Goal: Task Accomplishment & Management: Use online tool/utility

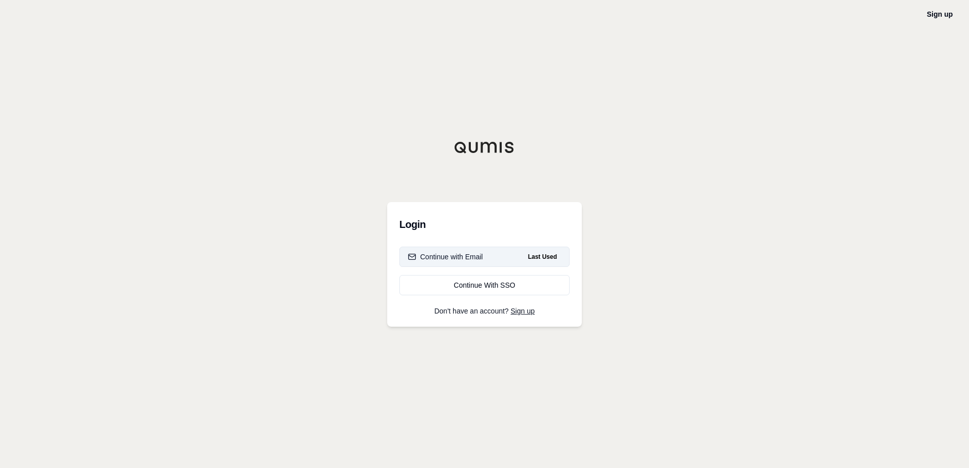
click at [467, 259] on div "Continue with Email" at bounding box center [445, 257] width 75 height 10
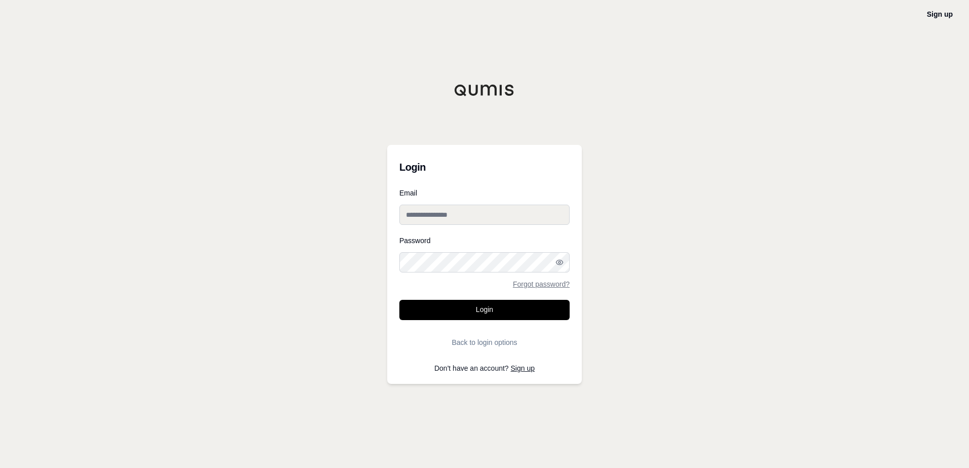
type input "**********"
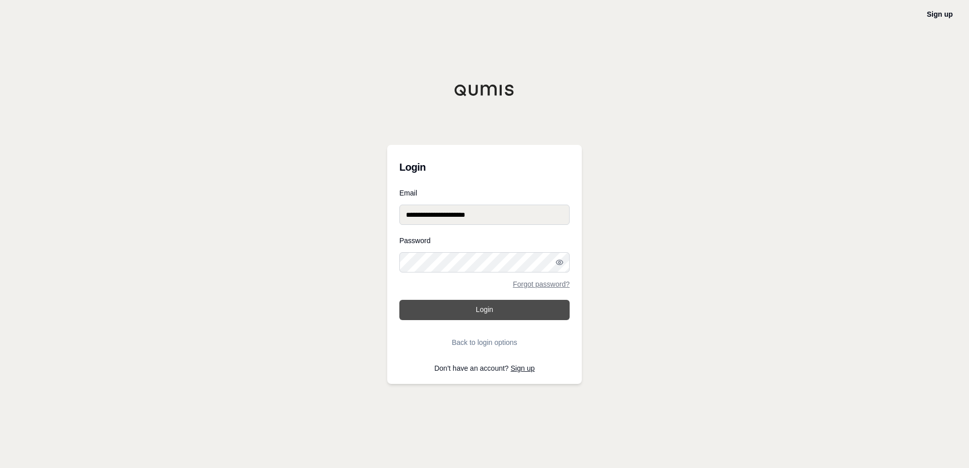
click at [466, 314] on button "Login" at bounding box center [484, 310] width 170 height 20
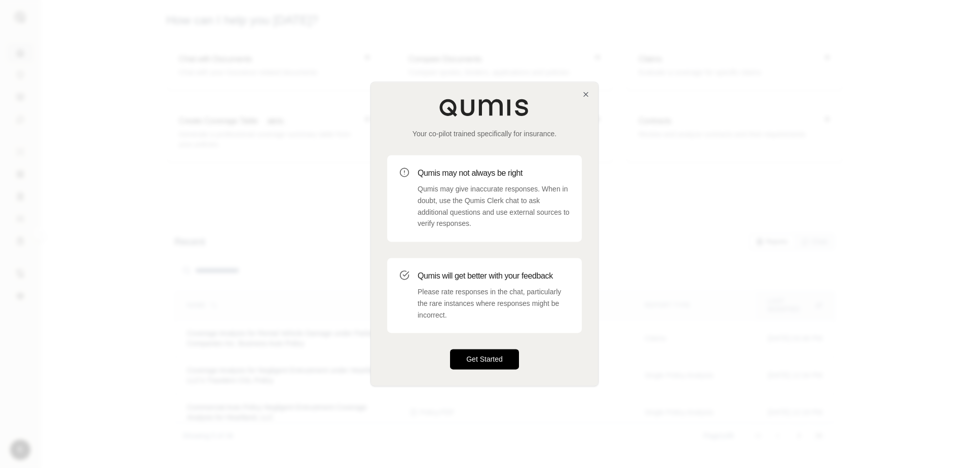
click at [489, 357] on button "Get Started" at bounding box center [484, 360] width 69 height 20
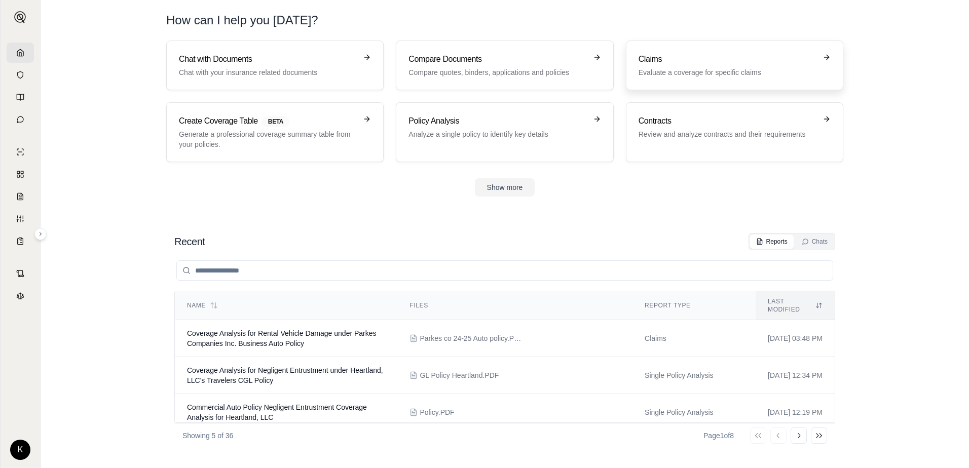
click at [678, 63] on h3 "Claims" at bounding box center [728, 59] width 178 height 12
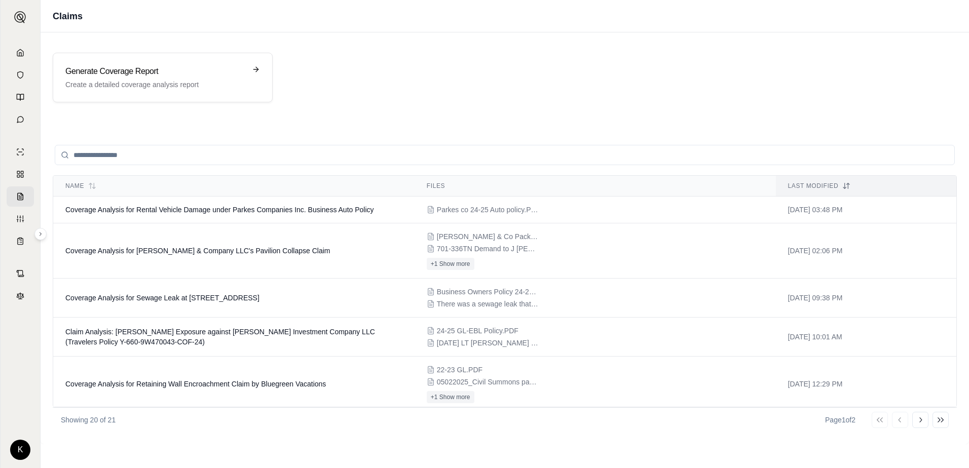
click at [185, 159] on input "search" at bounding box center [505, 155] width 900 height 20
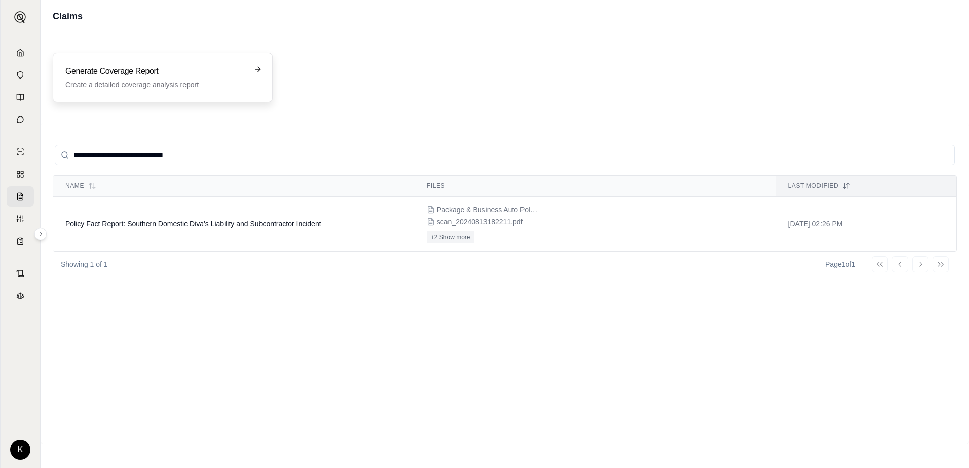
type input "**********"
click at [151, 81] on p "Create a detailed coverage analysis report" at bounding box center [155, 85] width 180 height 10
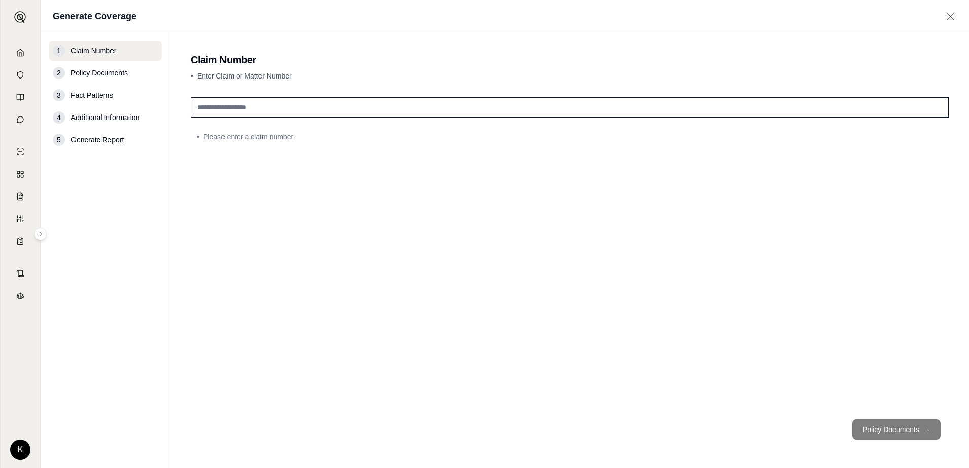
click at [284, 105] on input "text" at bounding box center [570, 107] width 758 height 20
type input "**********"
click at [876, 429] on button "Policy Documents →" at bounding box center [896, 430] width 88 height 20
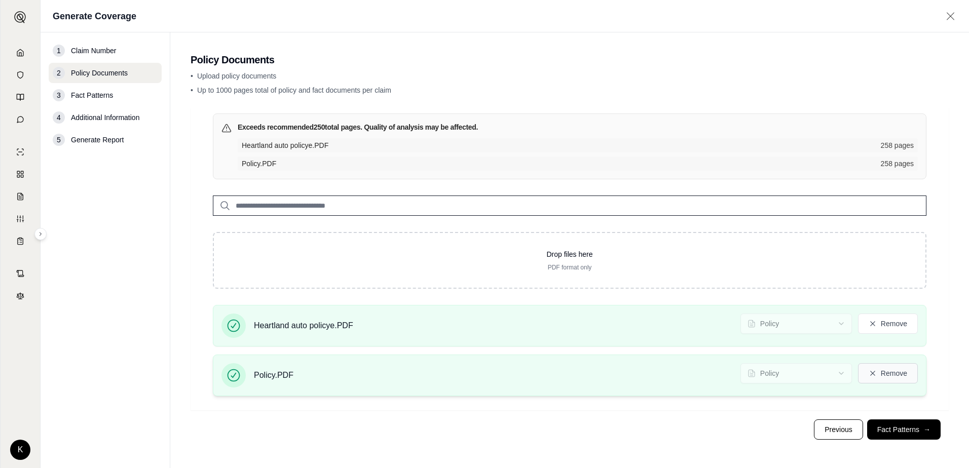
click at [873, 375] on icon at bounding box center [873, 373] width 8 height 8
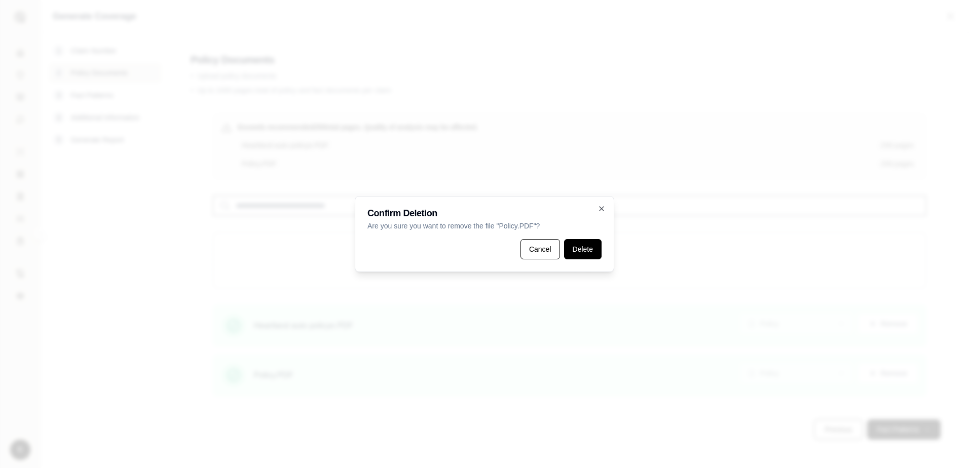
click at [579, 254] on button "Delete" at bounding box center [583, 249] width 38 height 20
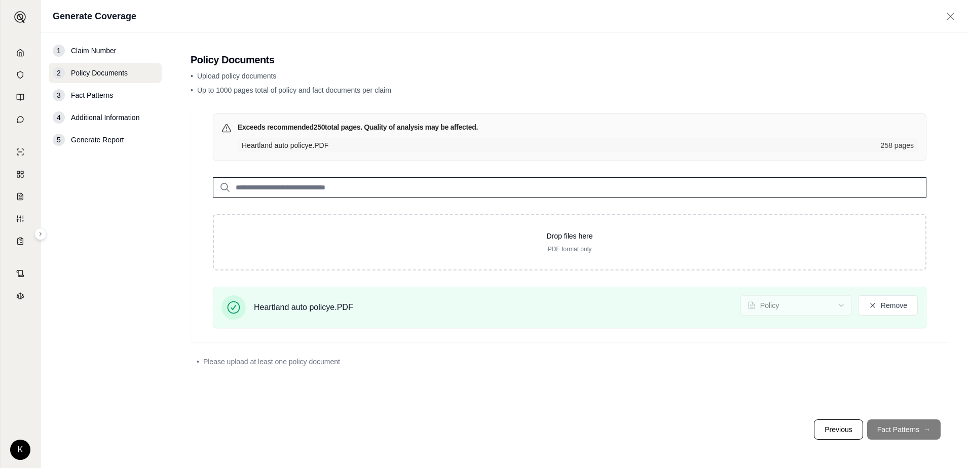
click at [893, 433] on footer "Previous Fact Patterns →" at bounding box center [570, 430] width 758 height 36
click at [886, 428] on footer "Previous Fact Patterns →" at bounding box center [570, 430] width 758 height 36
click at [909, 427] on footer "Previous Fact Patterns →" at bounding box center [570, 430] width 758 height 36
click at [872, 306] on icon at bounding box center [872, 305] width 5 height 5
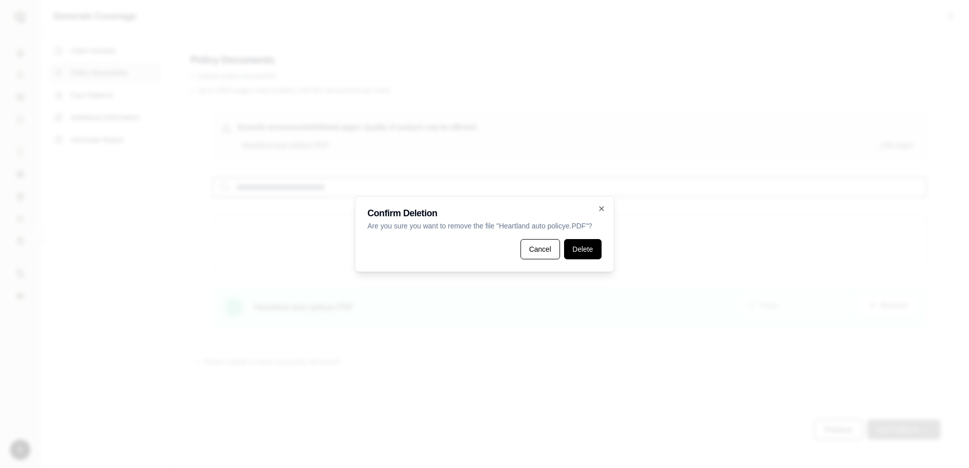
click at [577, 251] on button "Delete" at bounding box center [583, 249] width 38 height 20
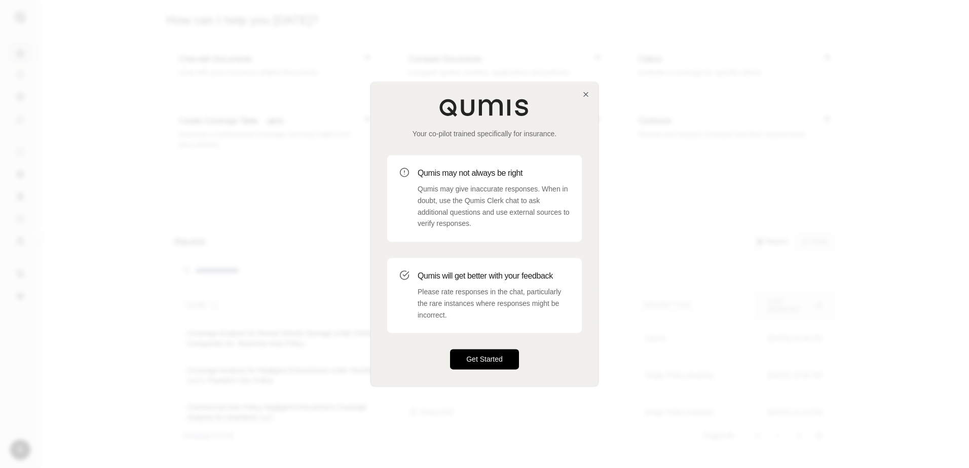
click at [477, 362] on button "Get Started" at bounding box center [484, 360] width 69 height 20
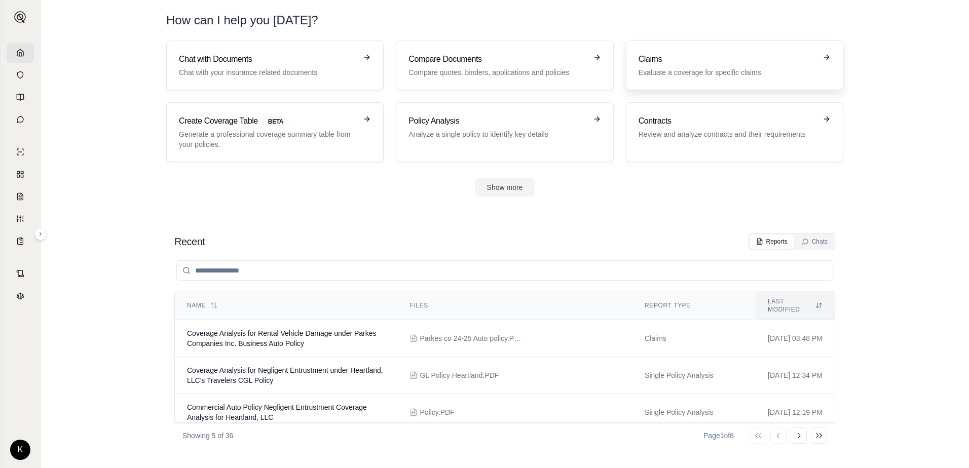
click at [657, 69] on p "Evaluate a coverage for specific claims" at bounding box center [728, 72] width 178 height 10
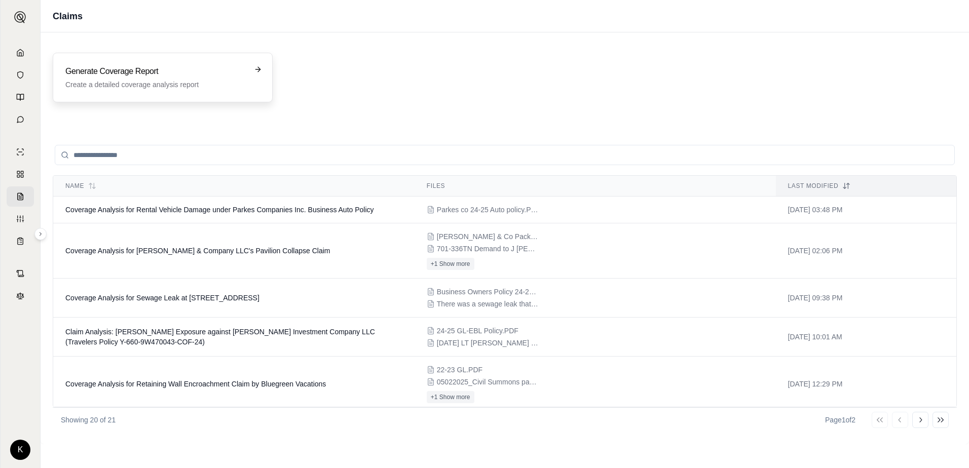
click at [181, 88] on p "Create a detailed coverage analysis report" at bounding box center [155, 85] width 180 height 10
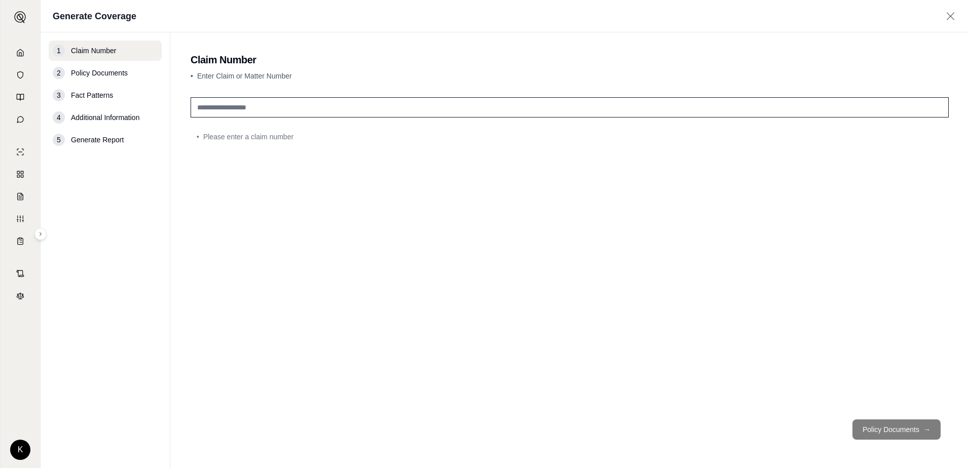
click at [308, 108] on input "text" at bounding box center [570, 107] width 758 height 20
type input "**********"
click at [881, 424] on button "Policy Documents →" at bounding box center [896, 430] width 88 height 20
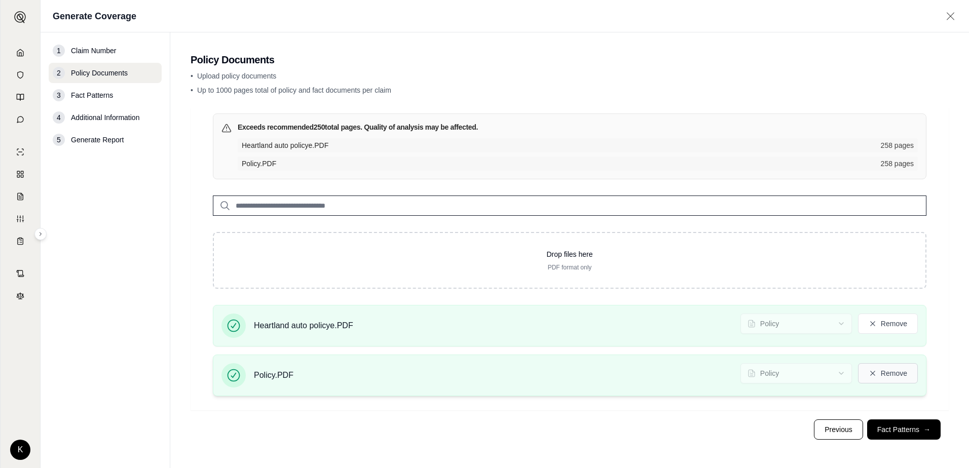
click at [872, 374] on icon at bounding box center [872, 373] width 5 height 5
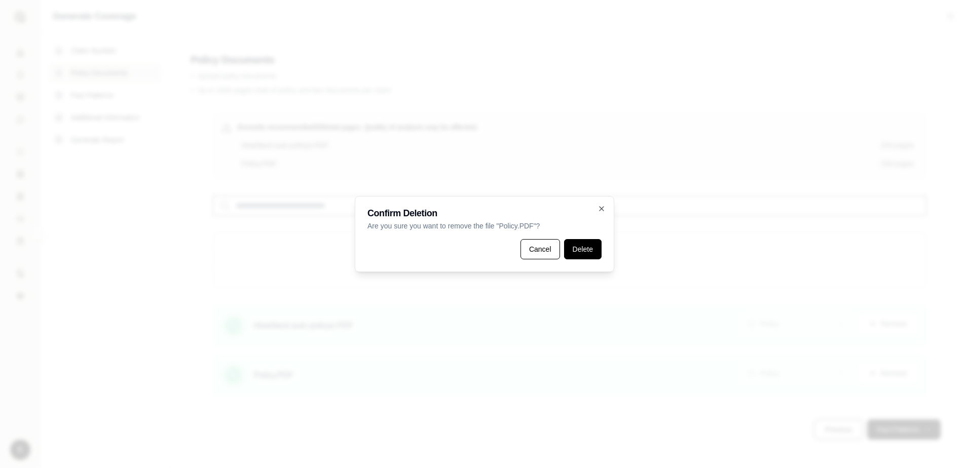
click at [586, 248] on button "Delete" at bounding box center [583, 249] width 38 height 20
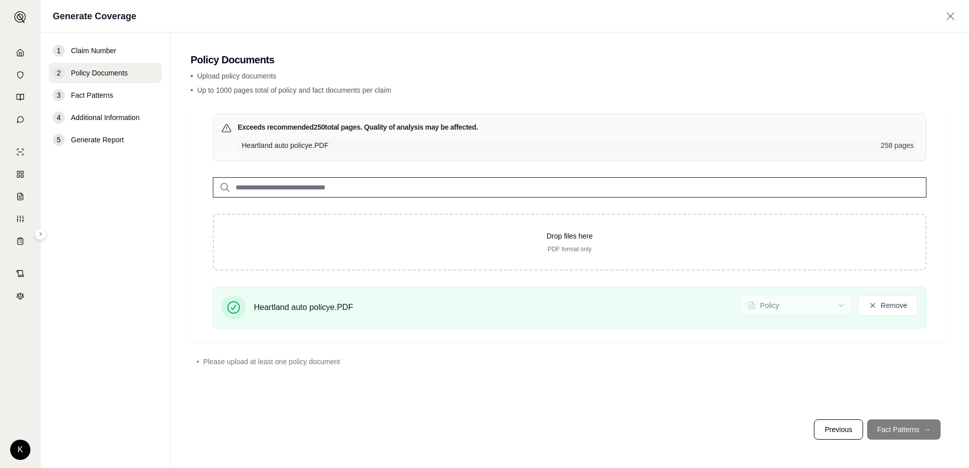
click at [893, 430] on footer "Previous Fact Patterns →" at bounding box center [570, 430] width 758 height 36
click at [892, 430] on footer "Previous Fact Patterns →" at bounding box center [570, 430] width 758 height 36
drag, startPoint x: 892, startPoint y: 430, endPoint x: 874, endPoint y: 307, distance: 124.5
click at [874, 307] on icon at bounding box center [872, 305] width 5 height 5
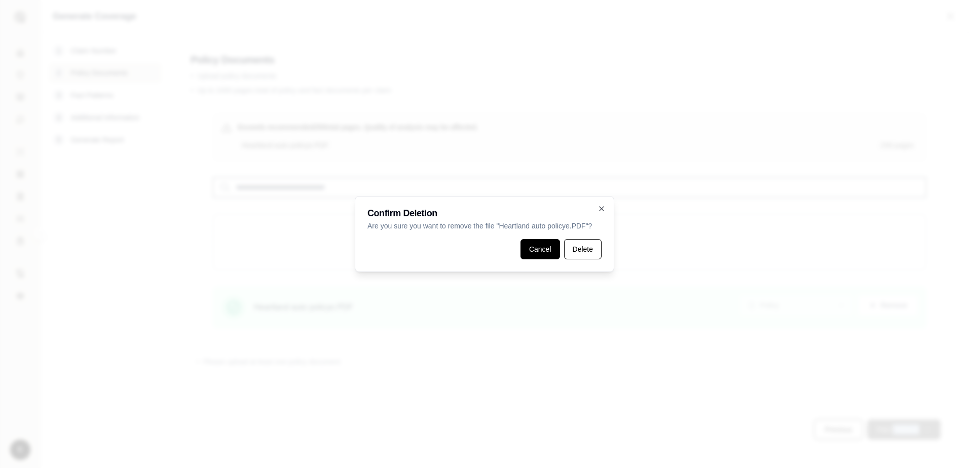
click at [548, 246] on button "Cancel" at bounding box center [541, 249] width 40 height 20
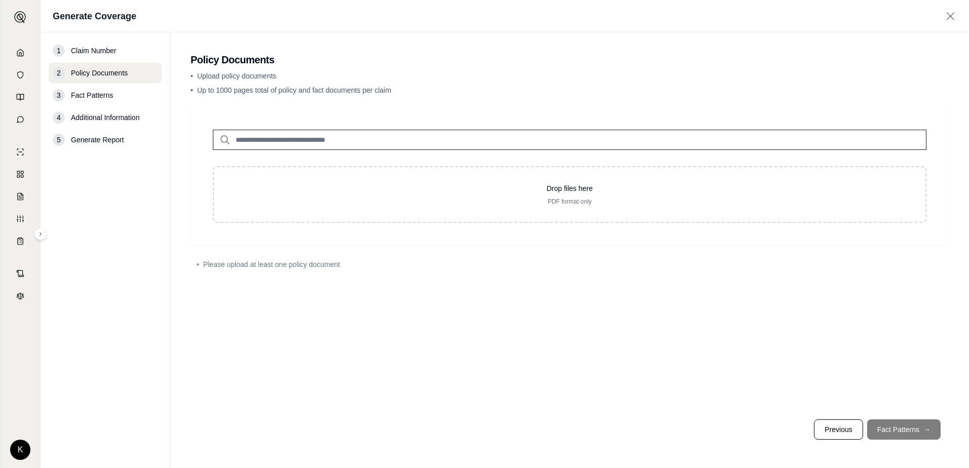
click at [888, 428] on footer "Previous Fact Patterns →" at bounding box center [570, 430] width 758 height 36
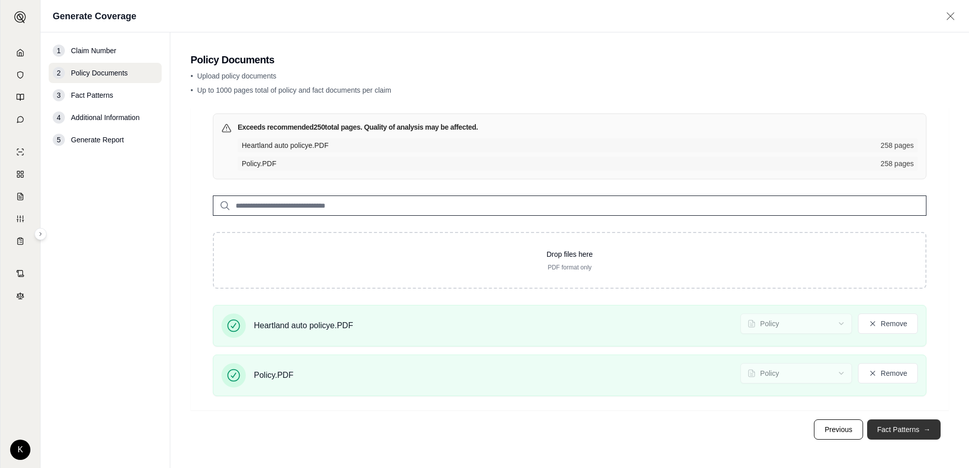
click at [886, 430] on button "Fact Patterns →" at bounding box center [903, 430] width 73 height 20
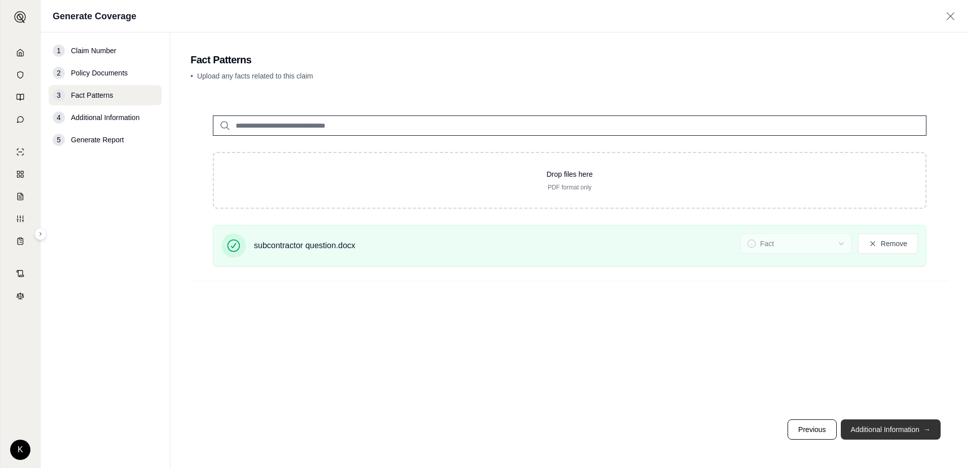
click at [882, 433] on button "Additional Information →" at bounding box center [891, 430] width 100 height 20
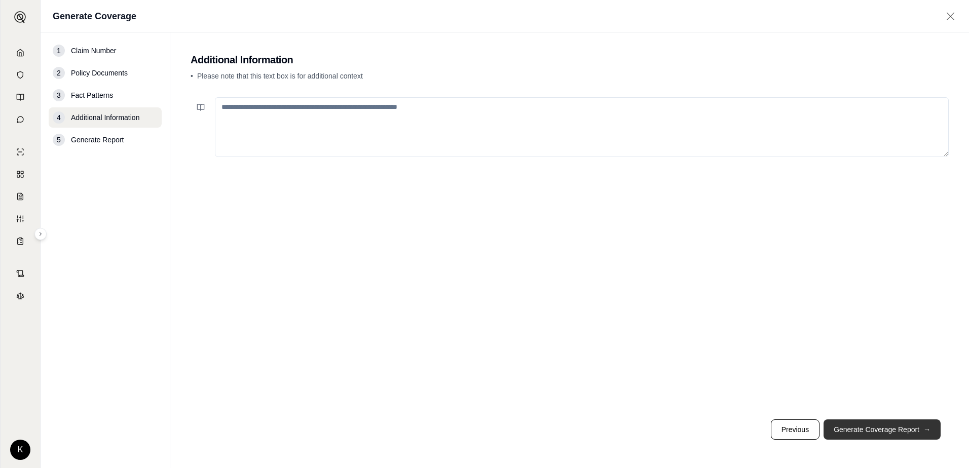
click at [870, 423] on button "Generate Coverage Report →" at bounding box center [882, 430] width 117 height 20
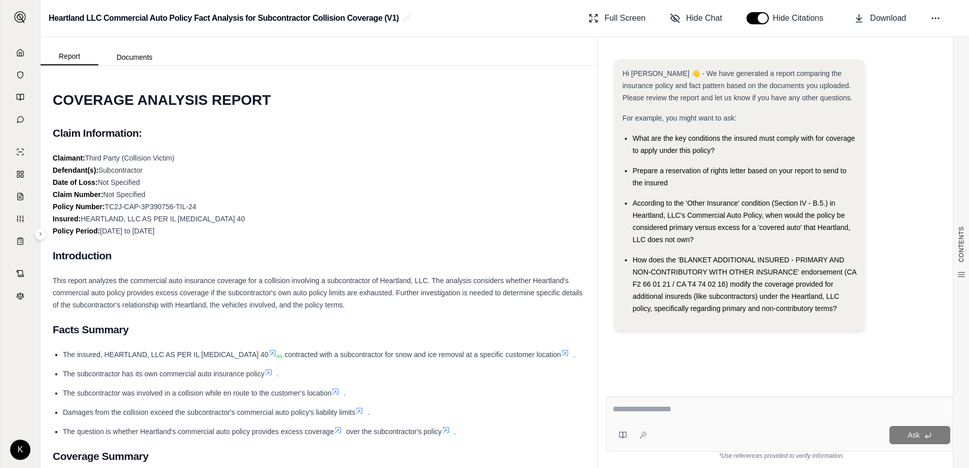
drag, startPoint x: 23, startPoint y: 240, endPoint x: 350, endPoint y: 187, distance: 331.1
click at [350, 187] on div "Claimant: Third Party (Collision Victim) Defendant(s): Subcontractor Date of Lo…" at bounding box center [319, 194] width 533 height 85
click at [18, 298] on icon at bounding box center [20, 296] width 8 height 8
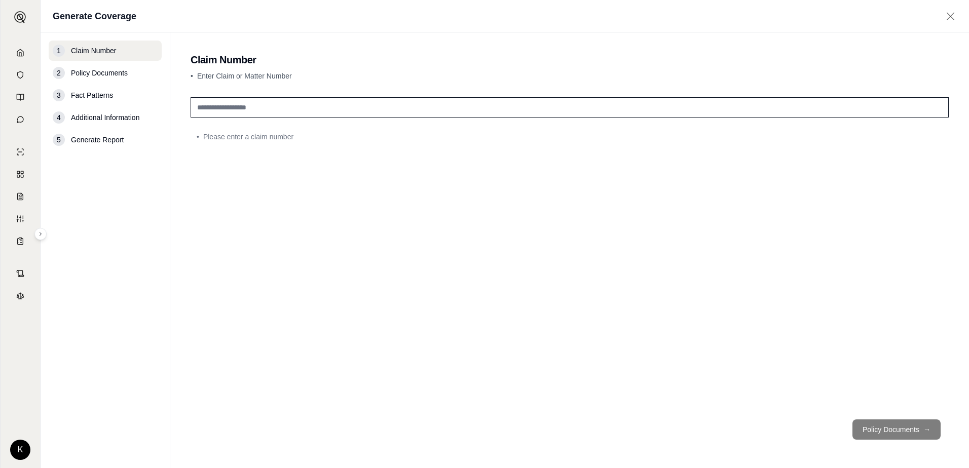
click at [238, 109] on input "text" at bounding box center [570, 107] width 758 height 20
type input "**********"
click at [902, 426] on button "Policy Documents →" at bounding box center [896, 430] width 88 height 20
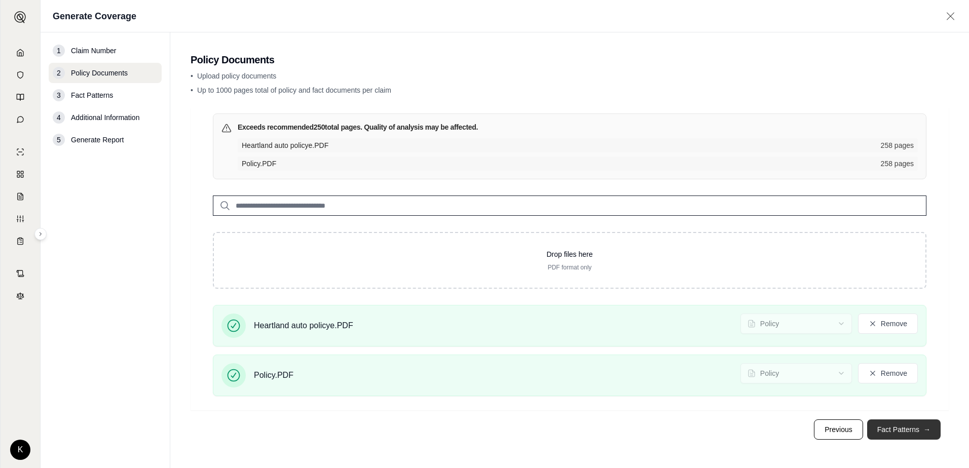
click at [889, 431] on button "Fact Patterns →" at bounding box center [903, 430] width 73 height 20
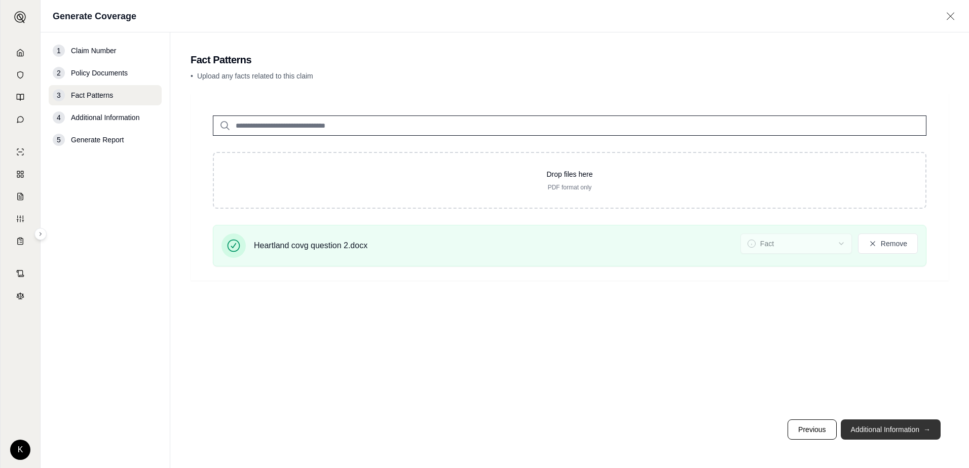
click at [883, 431] on button "Additional Information →" at bounding box center [891, 430] width 100 height 20
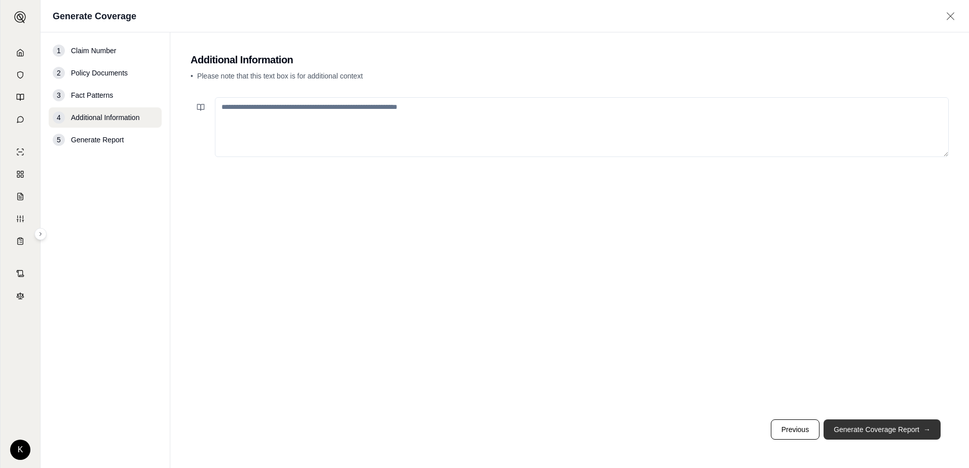
click at [883, 431] on button "Generate Coverage Report →" at bounding box center [882, 430] width 117 height 20
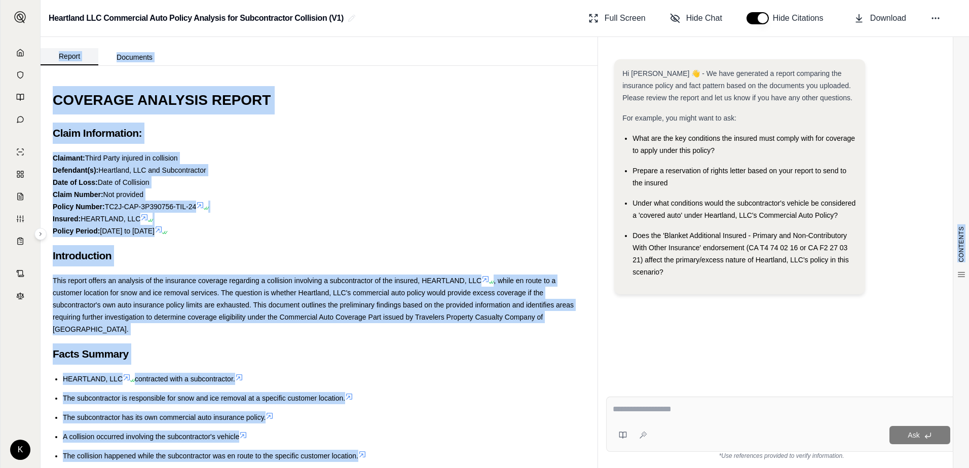
drag, startPoint x: 349, startPoint y: 437, endPoint x: 48, endPoint y: 61, distance: 482.0
click at [48, 61] on div "Report Documents CONTENTS Table of Contents COVERAGE ANALYSIS REPORT Claim Info…" at bounding box center [319, 252] width 557 height 431
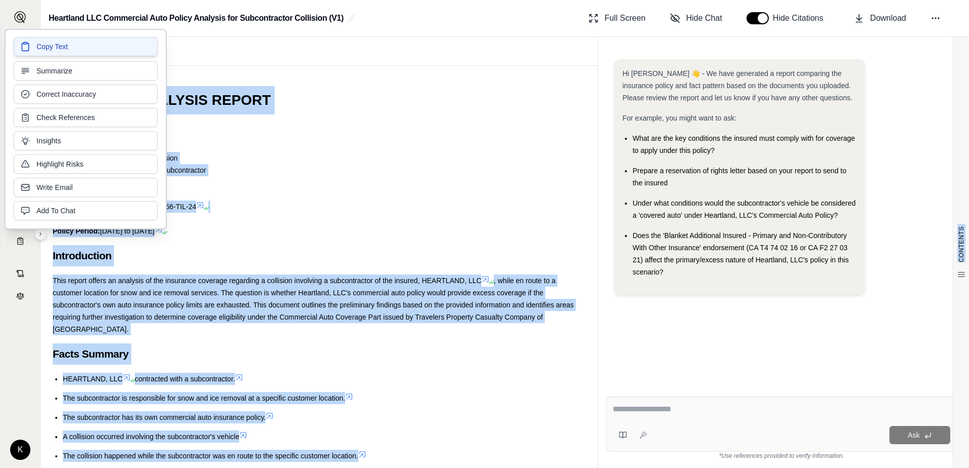
click at [58, 52] on button "Copy Text" at bounding box center [86, 46] width 144 height 19
